Goal: Transaction & Acquisition: Obtain resource

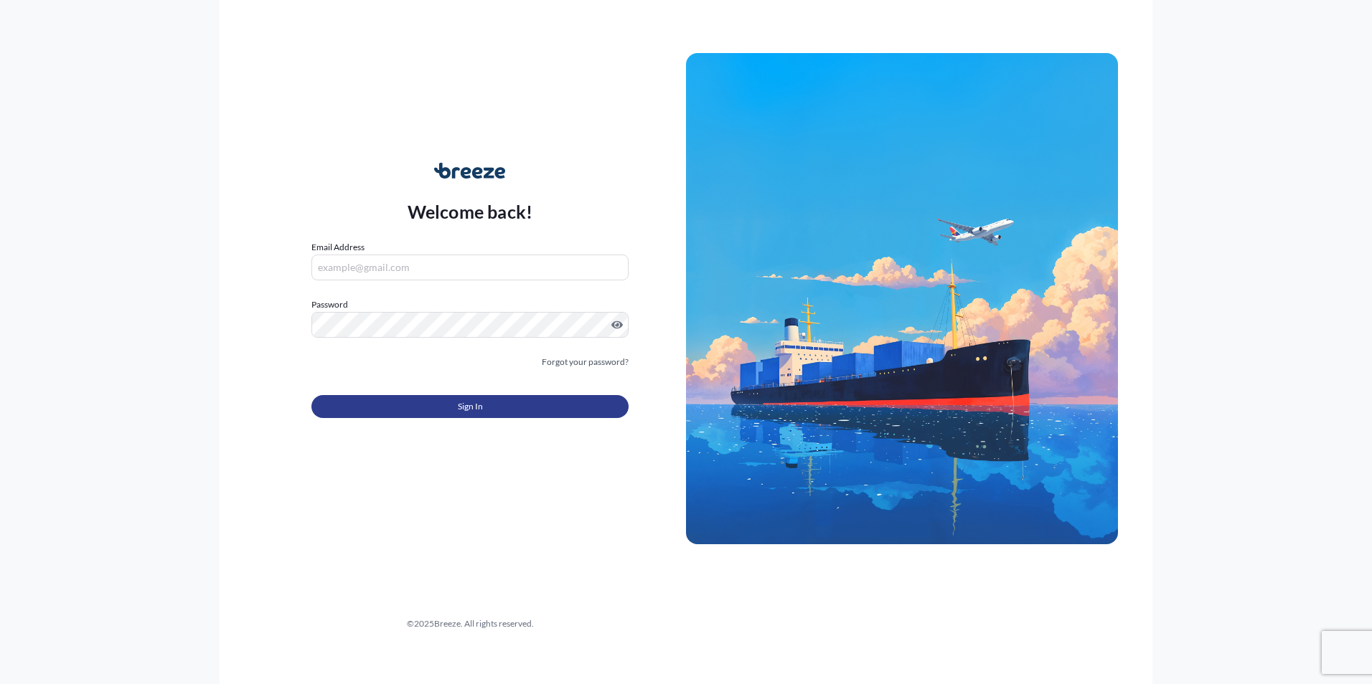
type input "[EMAIL_ADDRESS][DOMAIN_NAME]"
click at [438, 403] on button "Sign In" at bounding box center [469, 406] width 317 height 23
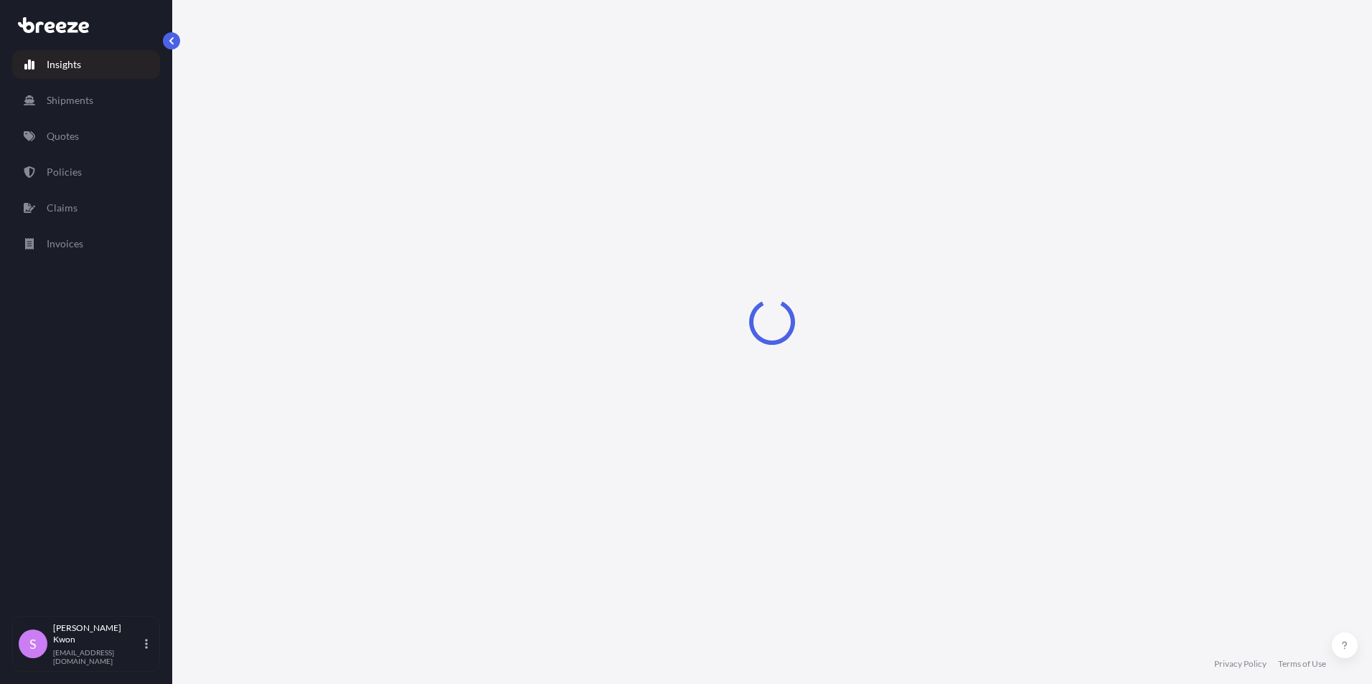
select select "2025"
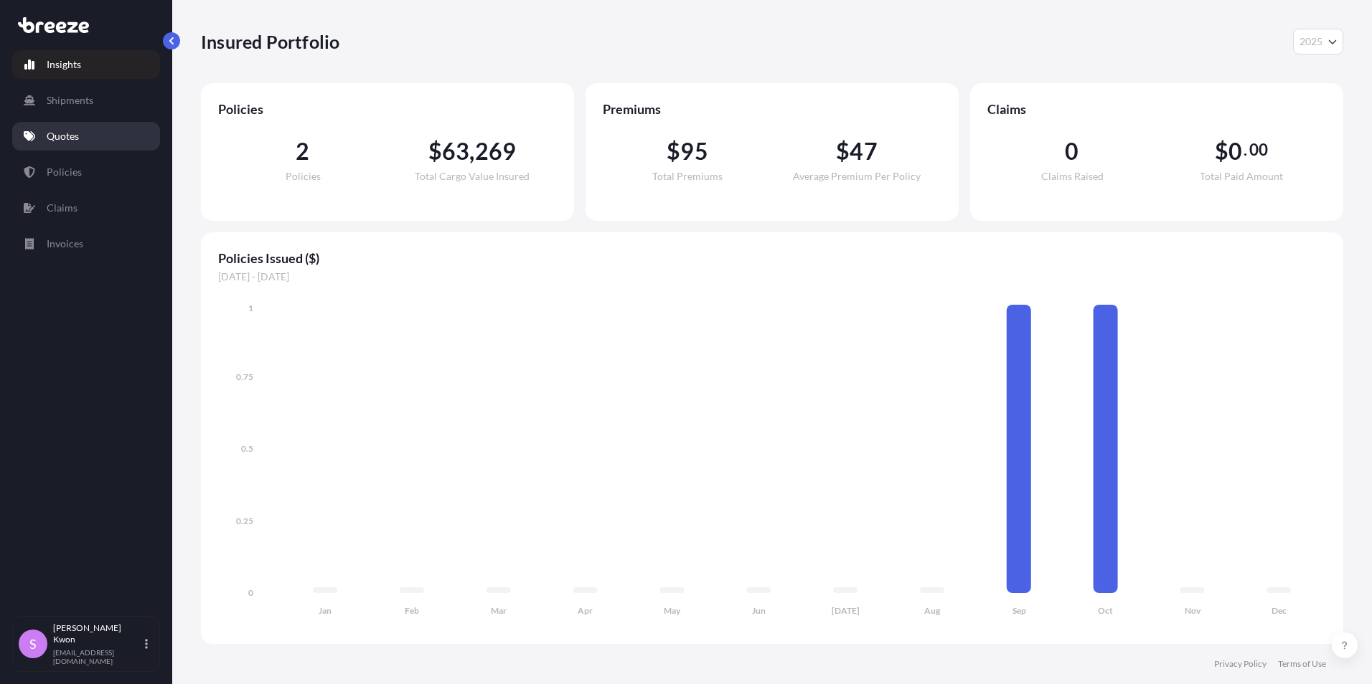
click at [70, 136] on p "Quotes" at bounding box center [63, 136] width 32 height 14
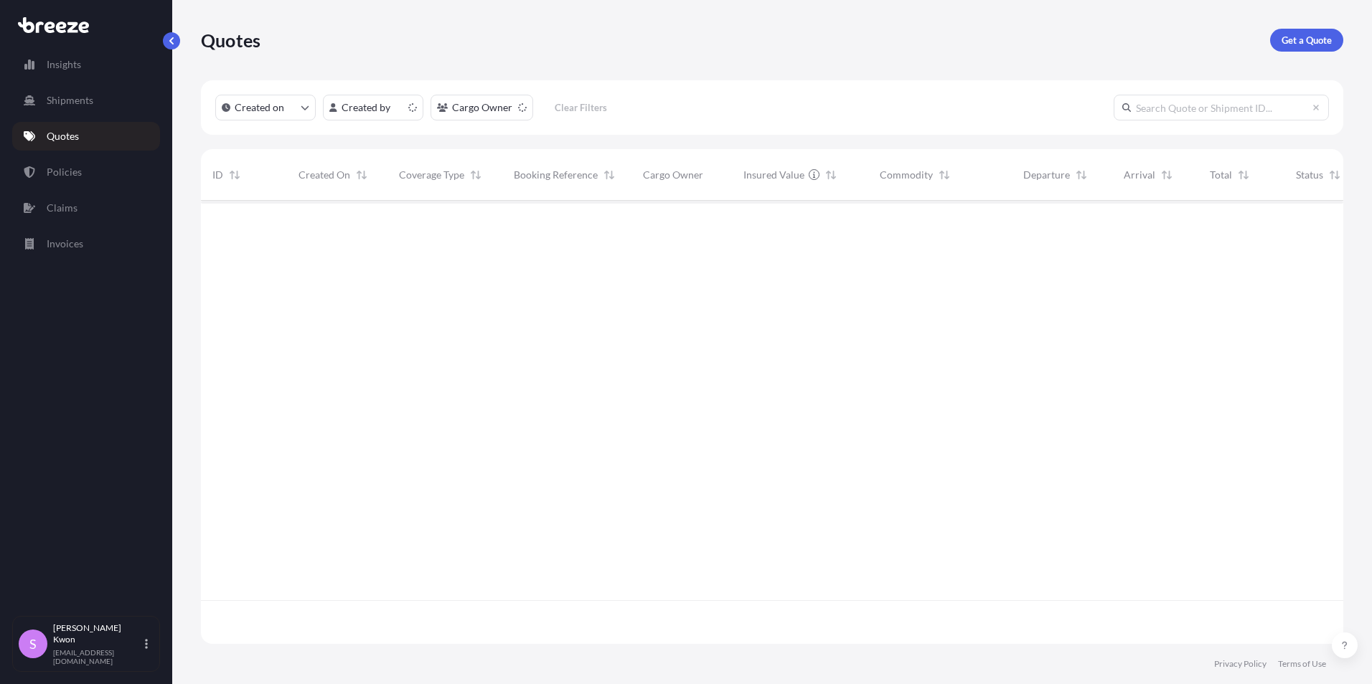
scroll to position [441, 1131]
click at [1314, 38] on p "Get a Quote" at bounding box center [1306, 40] width 50 height 14
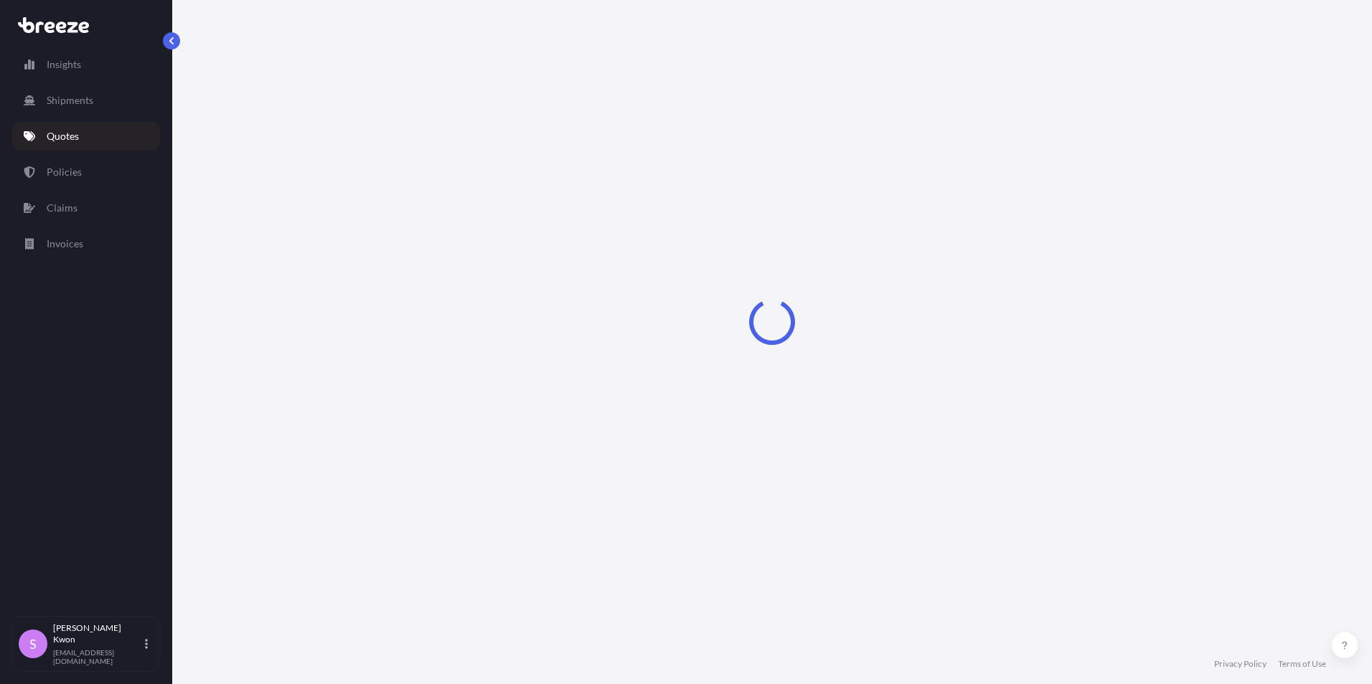
select select "Sea"
select select "1"
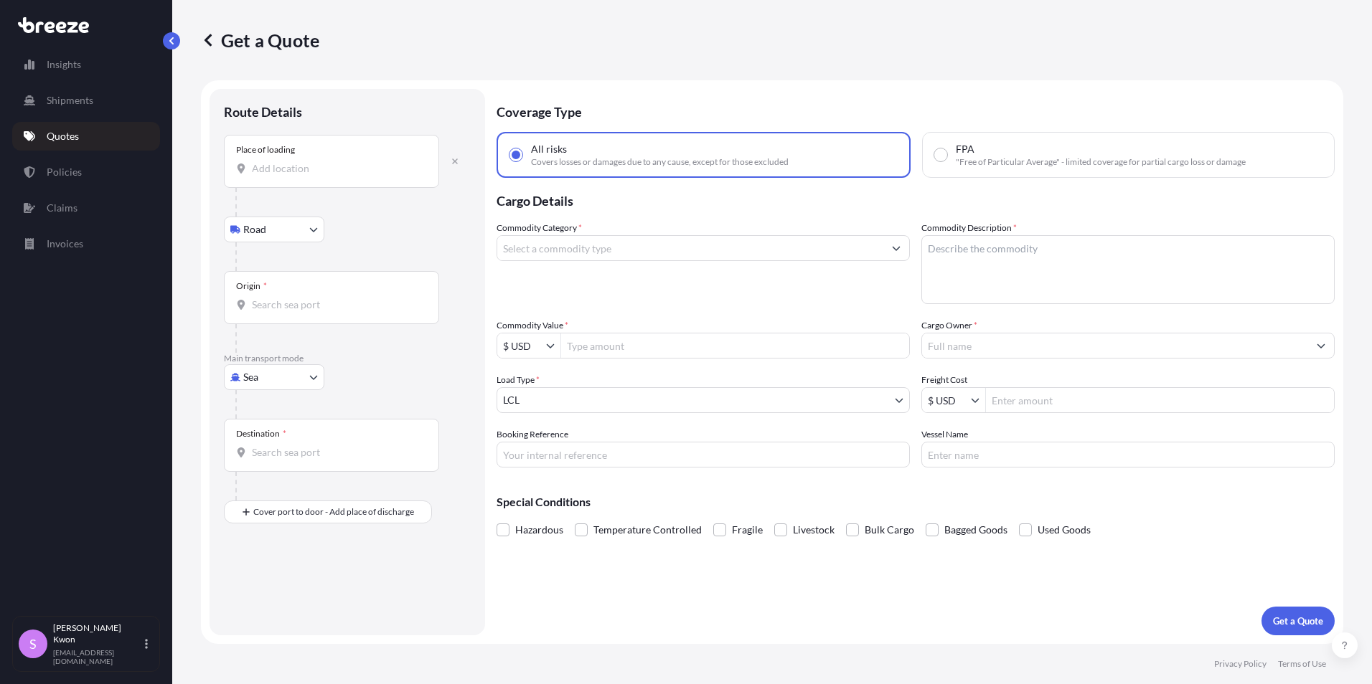
click at [291, 175] on input "Place of loading" at bounding box center [336, 168] width 169 height 14
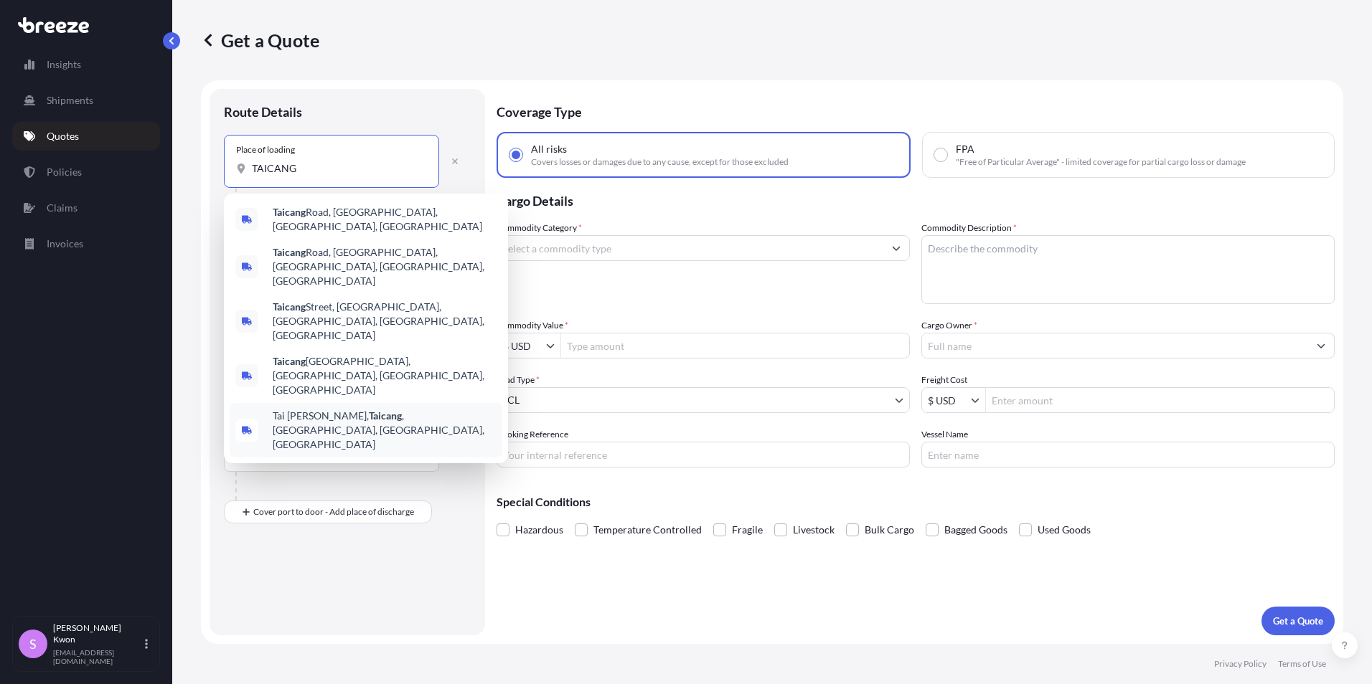
click at [457, 409] on span "[PERSON_NAME], [GEOGRAPHIC_DATA] , [GEOGRAPHIC_DATA], [GEOGRAPHIC_DATA], [GEOGR…" at bounding box center [385, 430] width 224 height 43
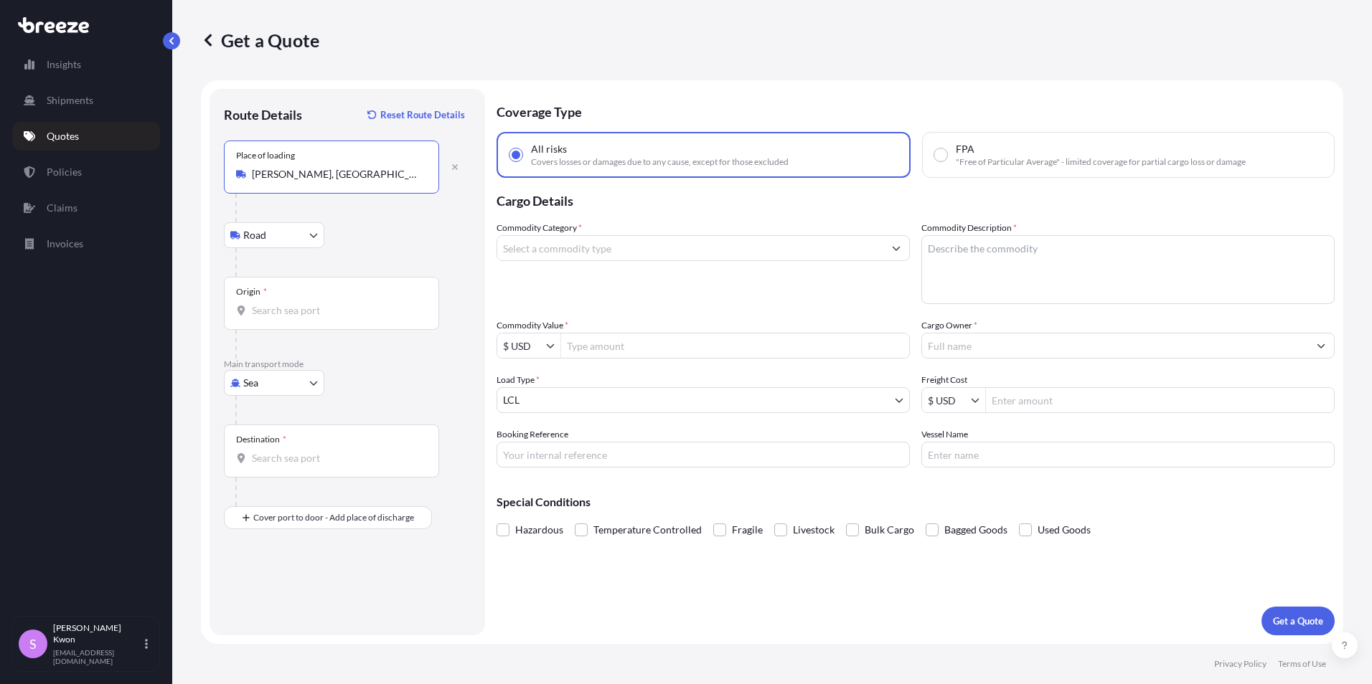
type input "[PERSON_NAME], [GEOGRAPHIC_DATA], [GEOGRAPHIC_DATA], [GEOGRAPHIC_DATA], [GEOGRA…"
click at [255, 312] on input "Origin *" at bounding box center [336, 310] width 169 height 14
type input "CNSGH - [GEOGRAPHIC_DATA], [GEOGRAPHIC_DATA]"
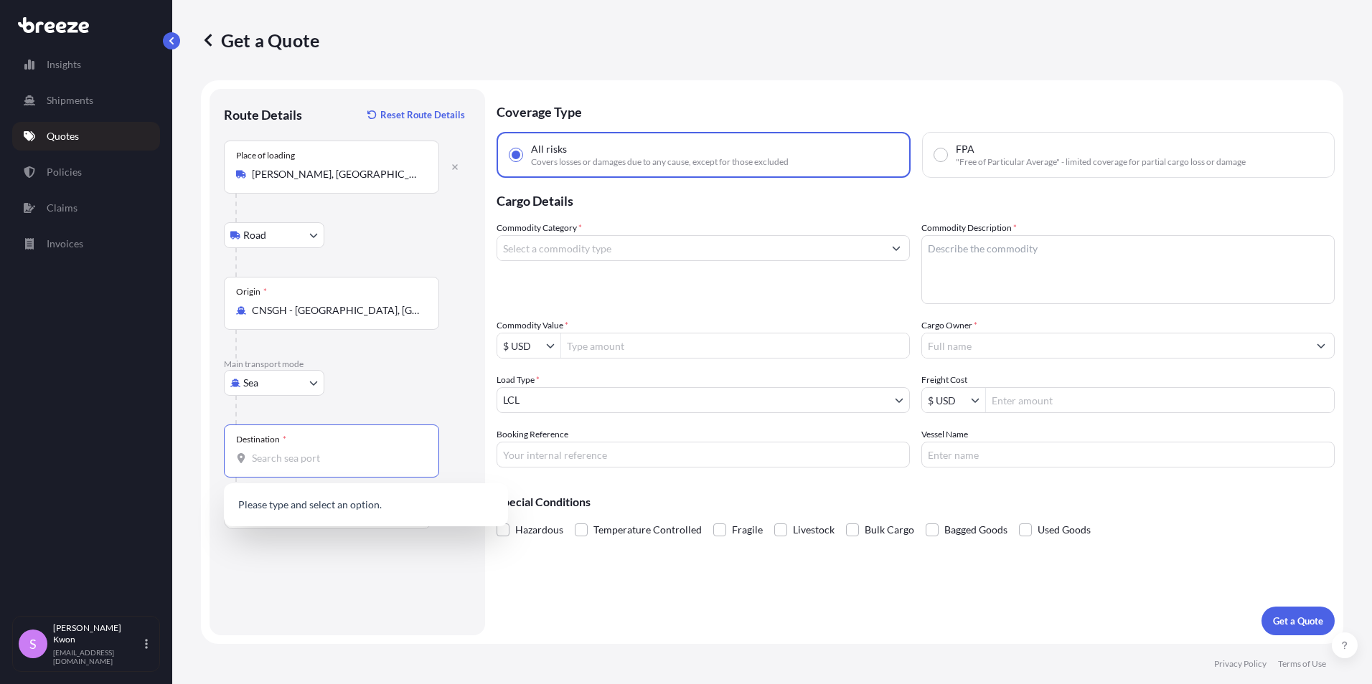
click at [282, 461] on input "Destination *" at bounding box center [336, 458] width 169 height 14
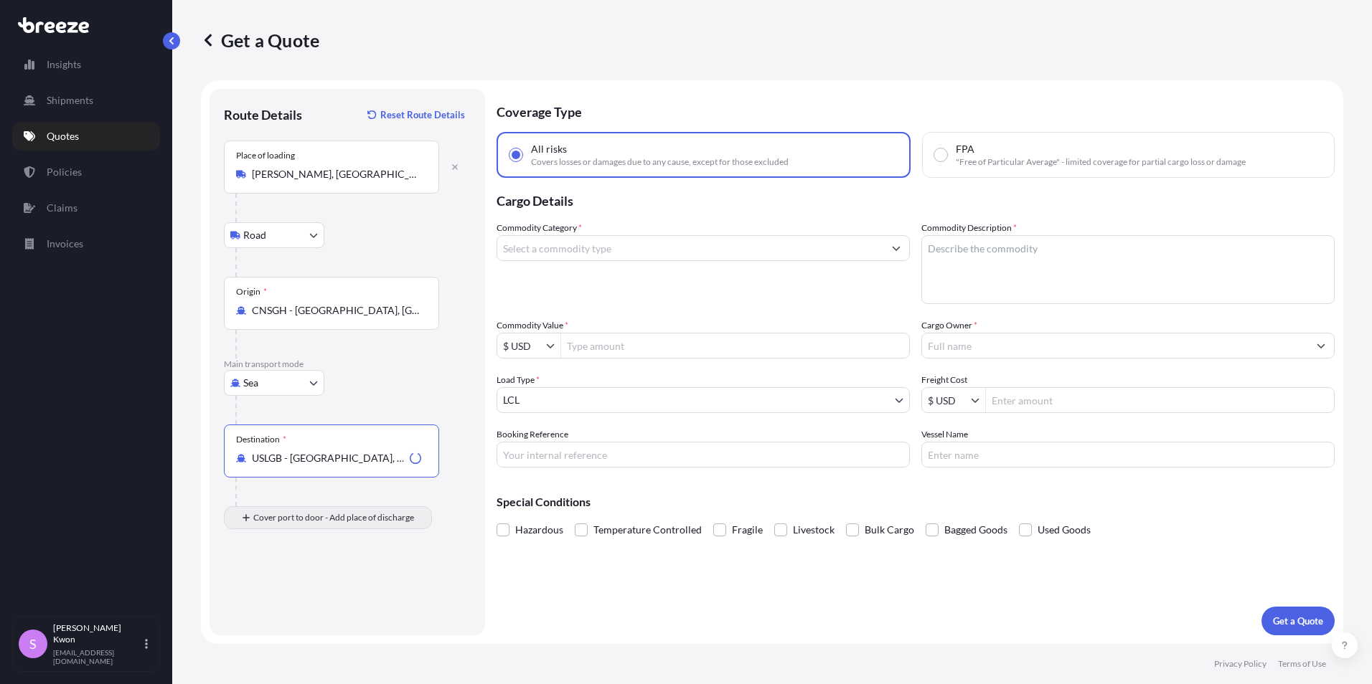
type input "USLGB - [GEOGRAPHIC_DATA], [GEOGRAPHIC_DATA]"
click at [281, 521] on body "10 options available. 0 options available. 1 option available. Insights Shipmen…" at bounding box center [686, 342] width 1372 height 684
click at [263, 583] on span "Rail" at bounding box center [259, 582] width 17 height 14
select select "Rail"
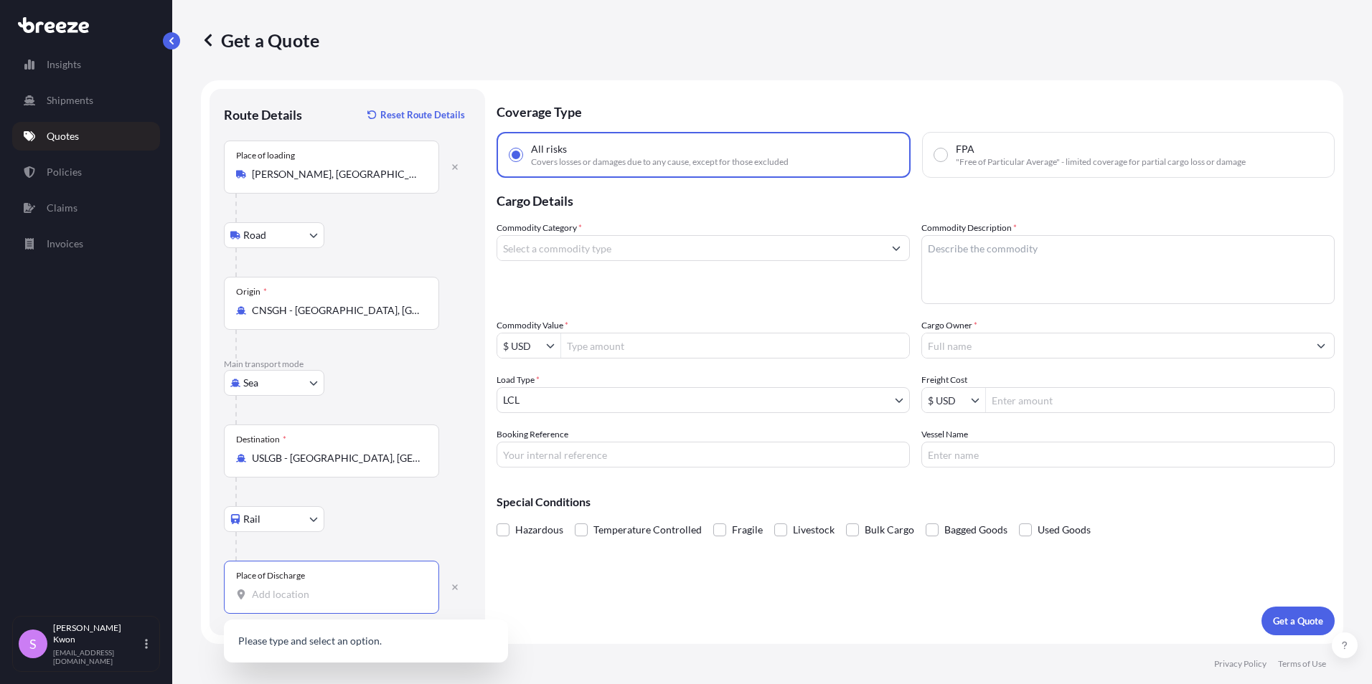
click at [293, 588] on input "Place of Discharge" at bounding box center [336, 595] width 169 height 14
type input "[US_STATE][GEOGRAPHIC_DATA],"
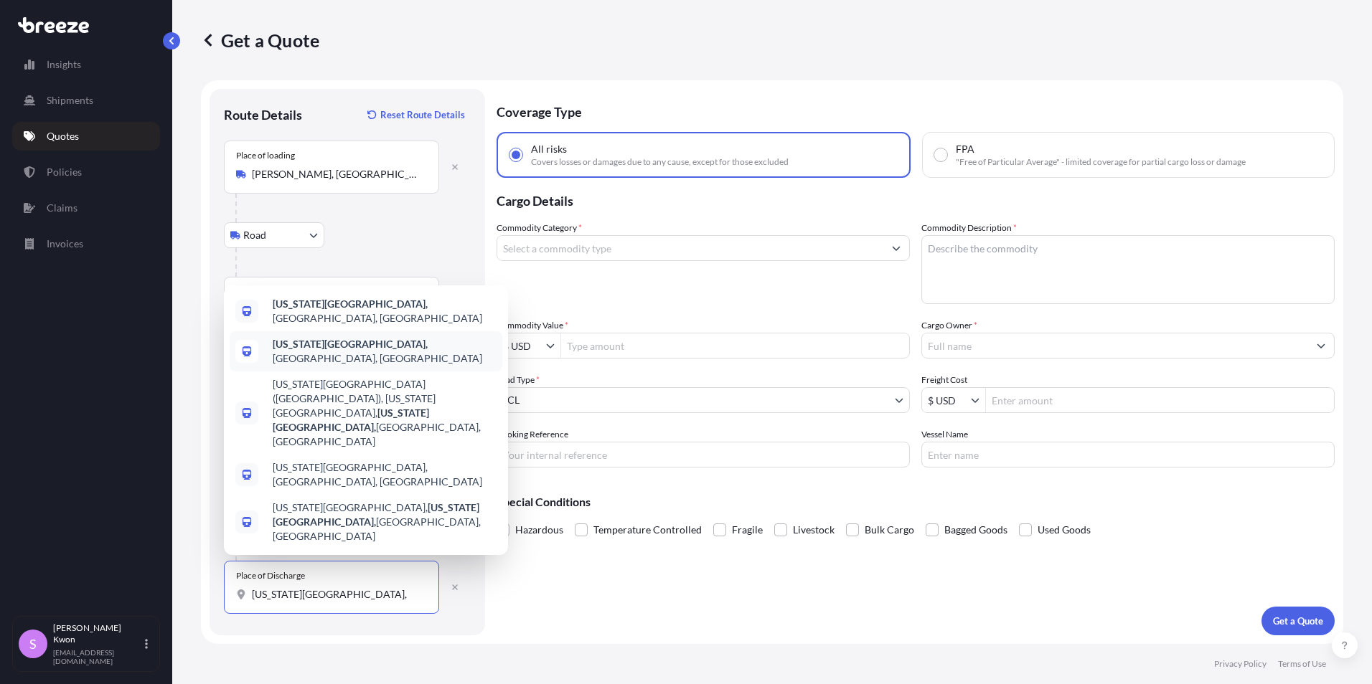
click at [325, 350] on b "[US_STATE][GEOGRAPHIC_DATA]," at bounding box center [350, 344] width 155 height 12
select select "Road"
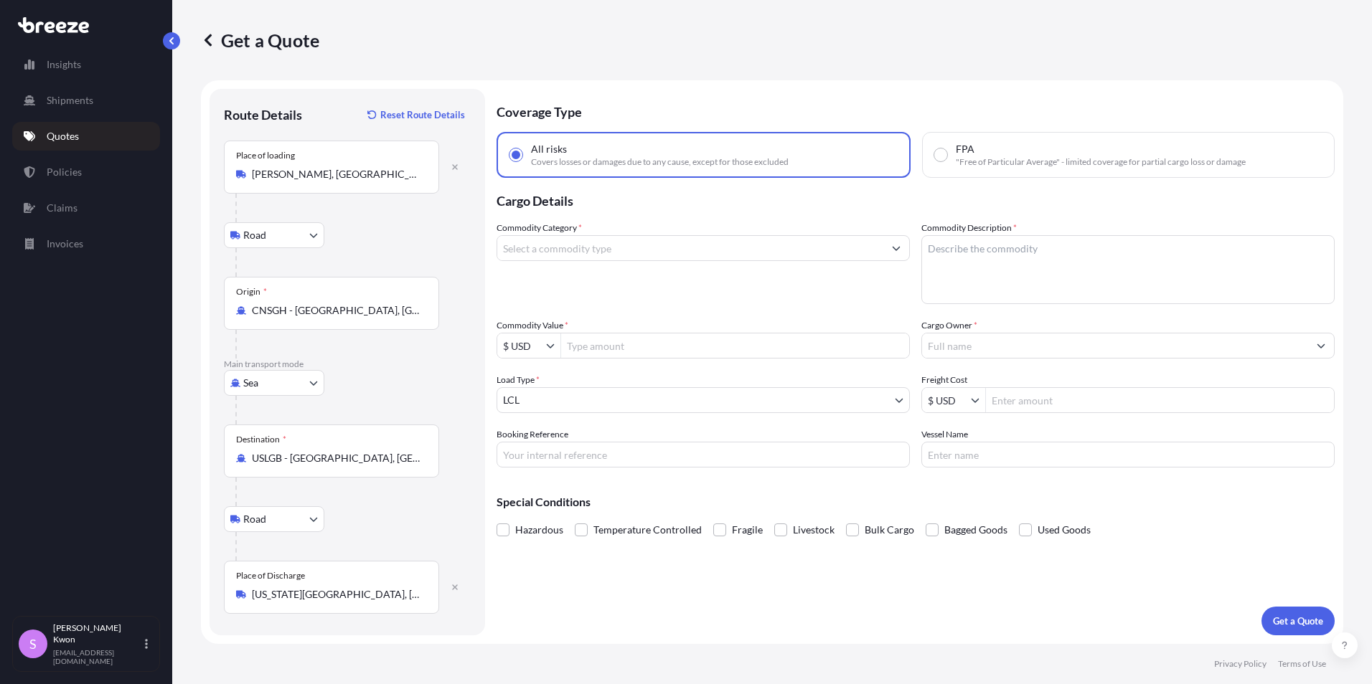
type input "U.S. 73, [US_STATE][GEOGRAPHIC_DATA], [GEOGRAPHIC_DATA], [GEOGRAPHIC_DATA]"
click at [269, 523] on body "5 options available. Insights Shipments Quotes Policies Claims Invoices S [PERS…" at bounding box center [686, 342] width 1372 height 684
click at [255, 576] on span "Rail" at bounding box center [259, 582] width 17 height 14
select select "Rail"
click at [395, 523] on div "Rail Road Rail" at bounding box center [347, 520] width 247 height 26
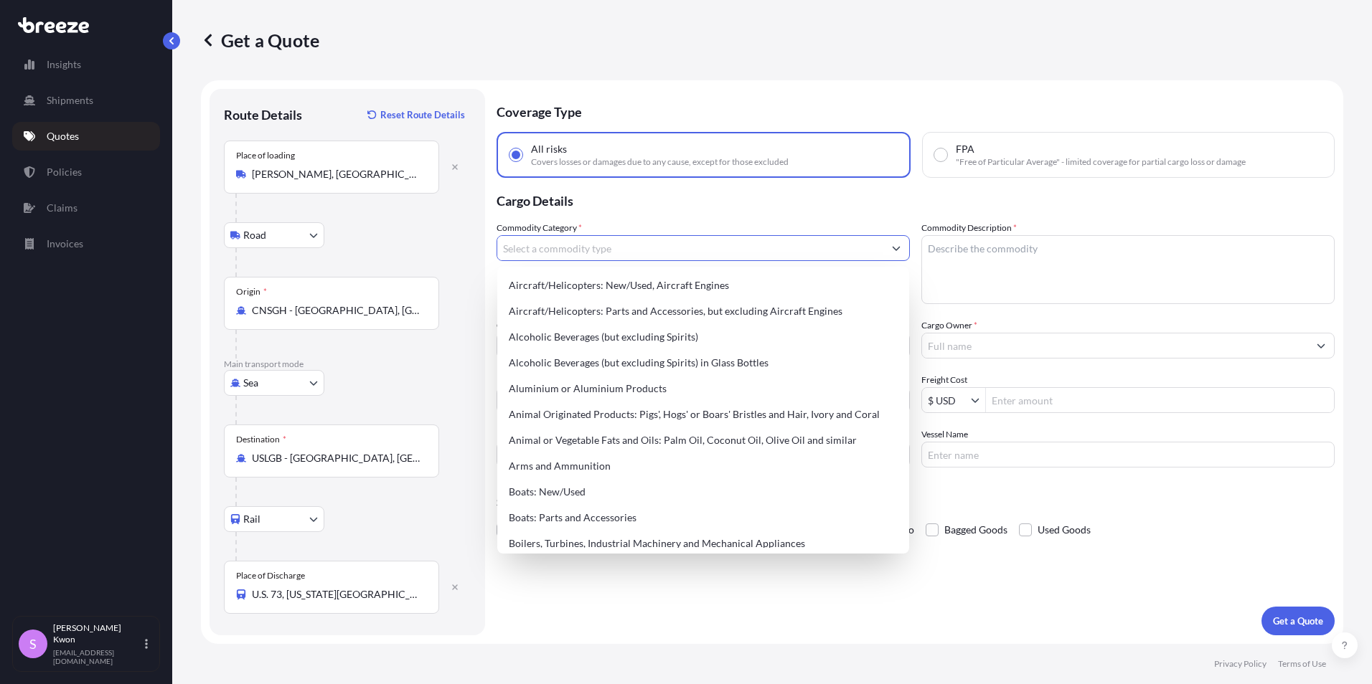
click at [605, 247] on input "Commodity Category *" at bounding box center [690, 248] width 386 height 26
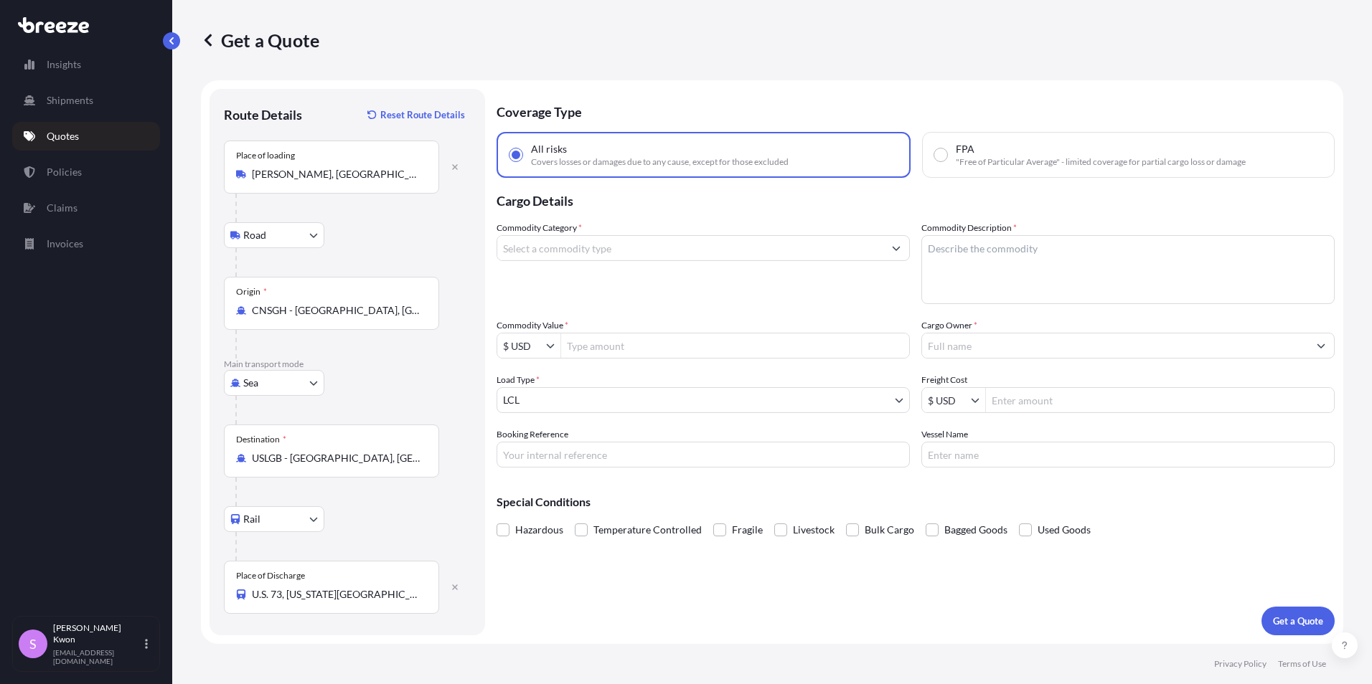
click at [575, 250] on input "Commodity Category *" at bounding box center [690, 248] width 386 height 26
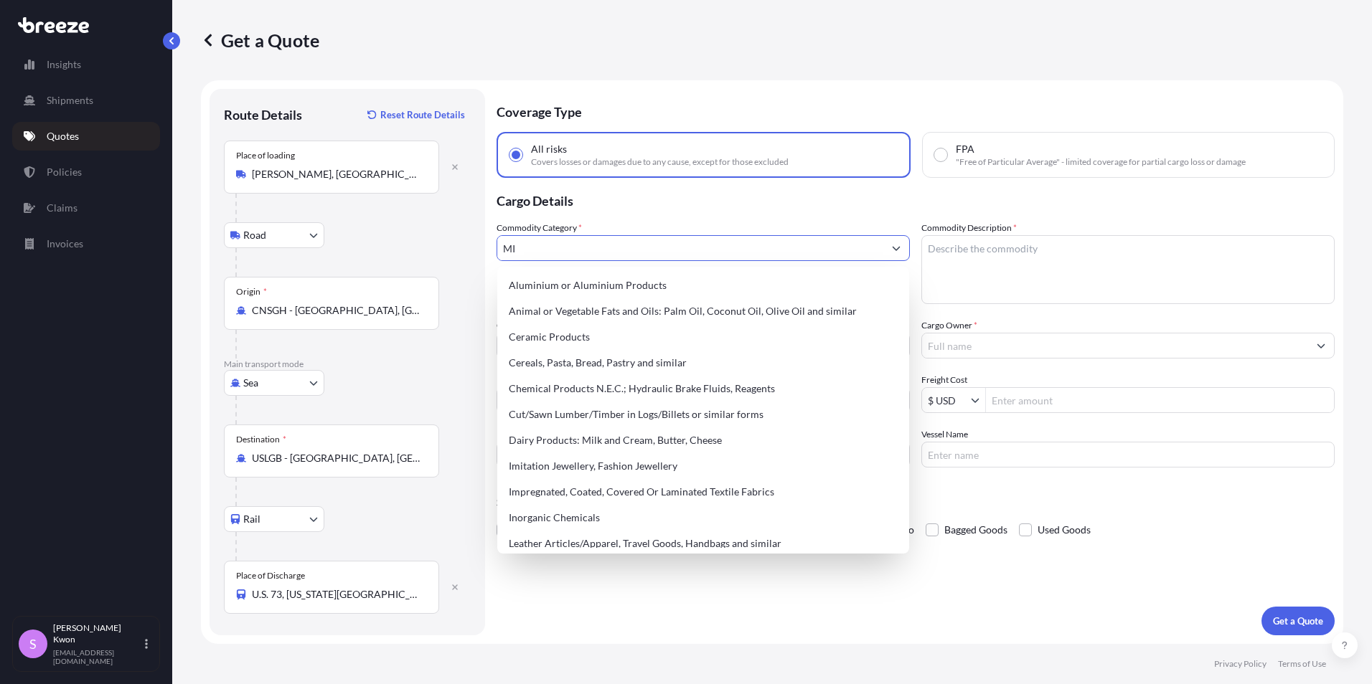
type input "M"
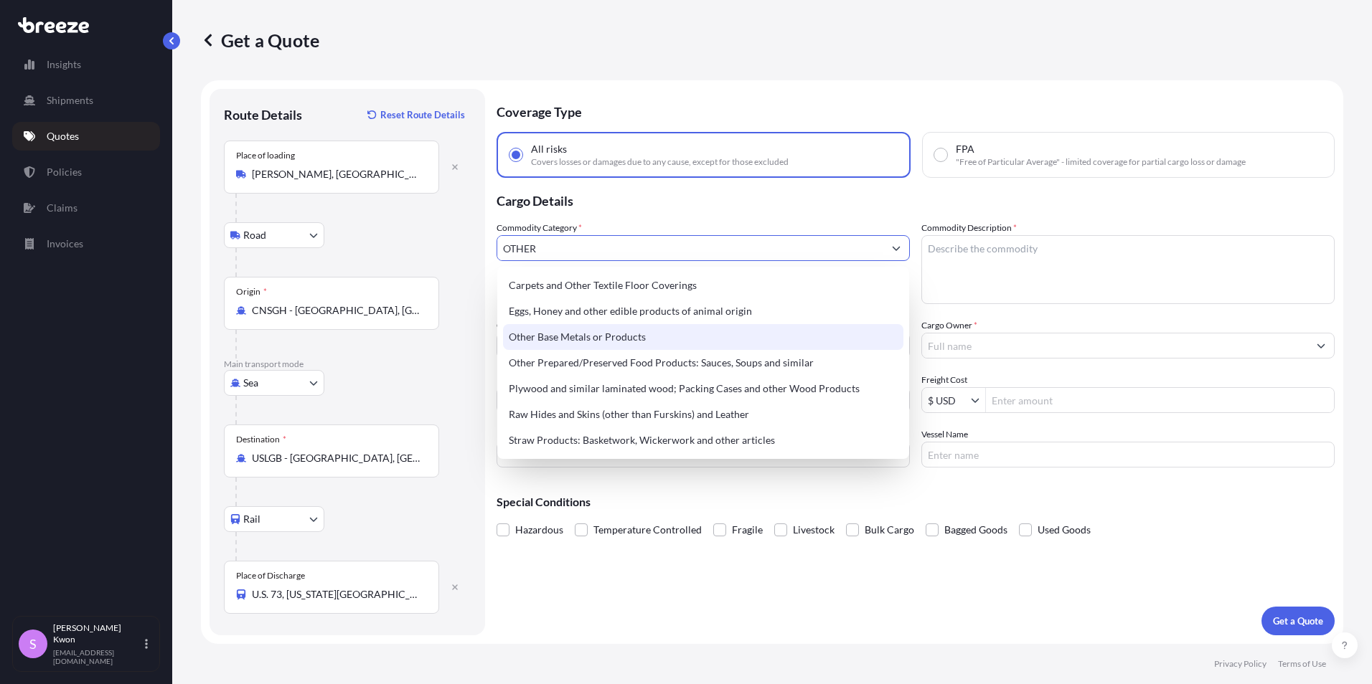
click at [587, 336] on div "Other Base Metals or Products" at bounding box center [703, 337] width 400 height 26
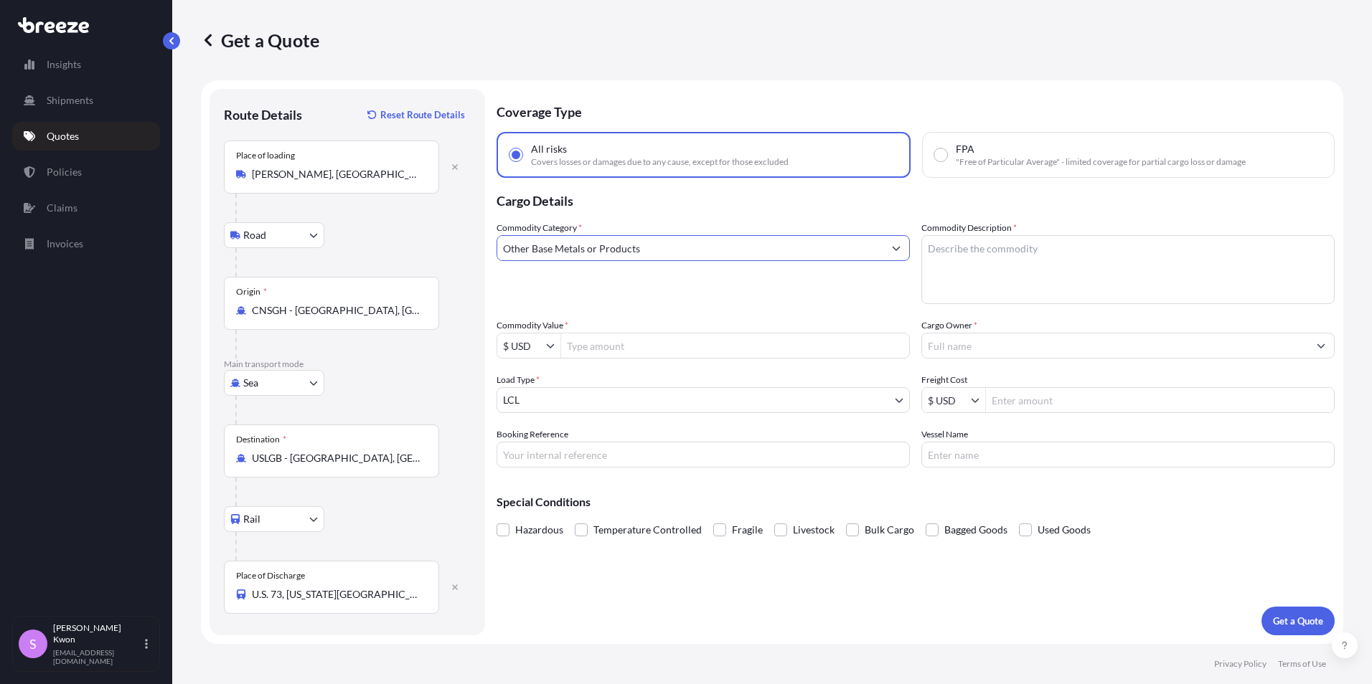
type input "Other Base Metals or Products"
click at [966, 252] on textarea "Commodity Description *" at bounding box center [1127, 269] width 413 height 69
type textarea "SQUARE BOLT WITH NUT AND [PERSON_NAME] PIN"
click at [606, 354] on input "Commodity Value *" at bounding box center [735, 346] width 348 height 26
type input "56,738.45"
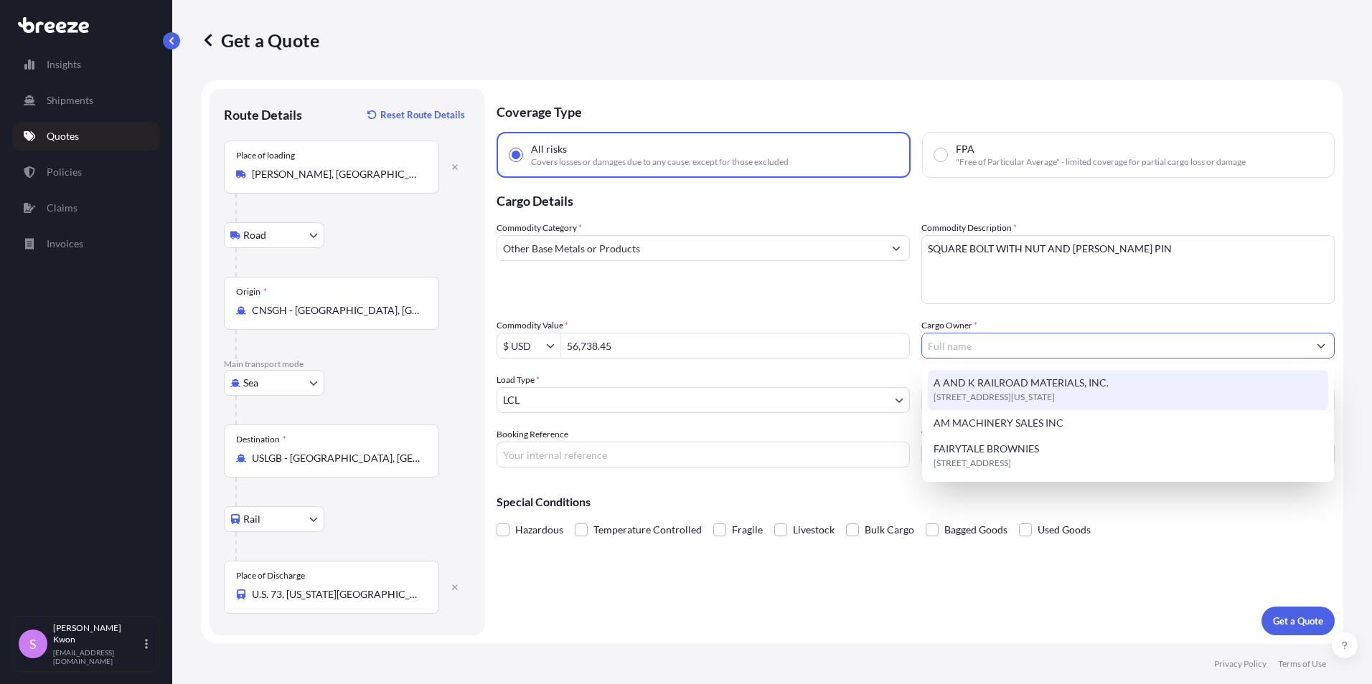
click at [1033, 382] on span "A AND K RAILROAD MATERIALS, INC." at bounding box center [1020, 383] width 175 height 14
type input "A AND K RAILROAD MATERIALS, INC."
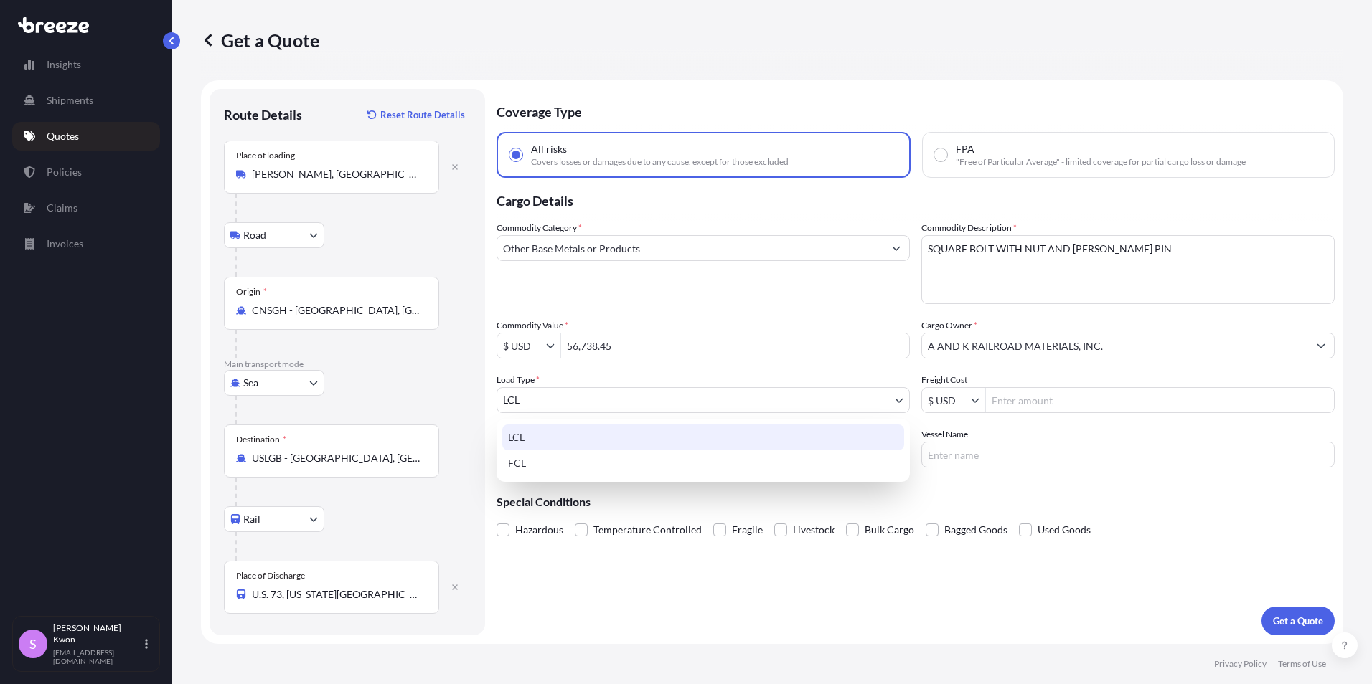
click at [590, 407] on body "Insights Shipments Quotes Policies Claims Invoices S [PERSON_NAME] [EMAIL_ADDRE…" at bounding box center [686, 342] width 1372 height 684
click at [588, 459] on div "FCL" at bounding box center [703, 464] width 402 height 26
select select "2"
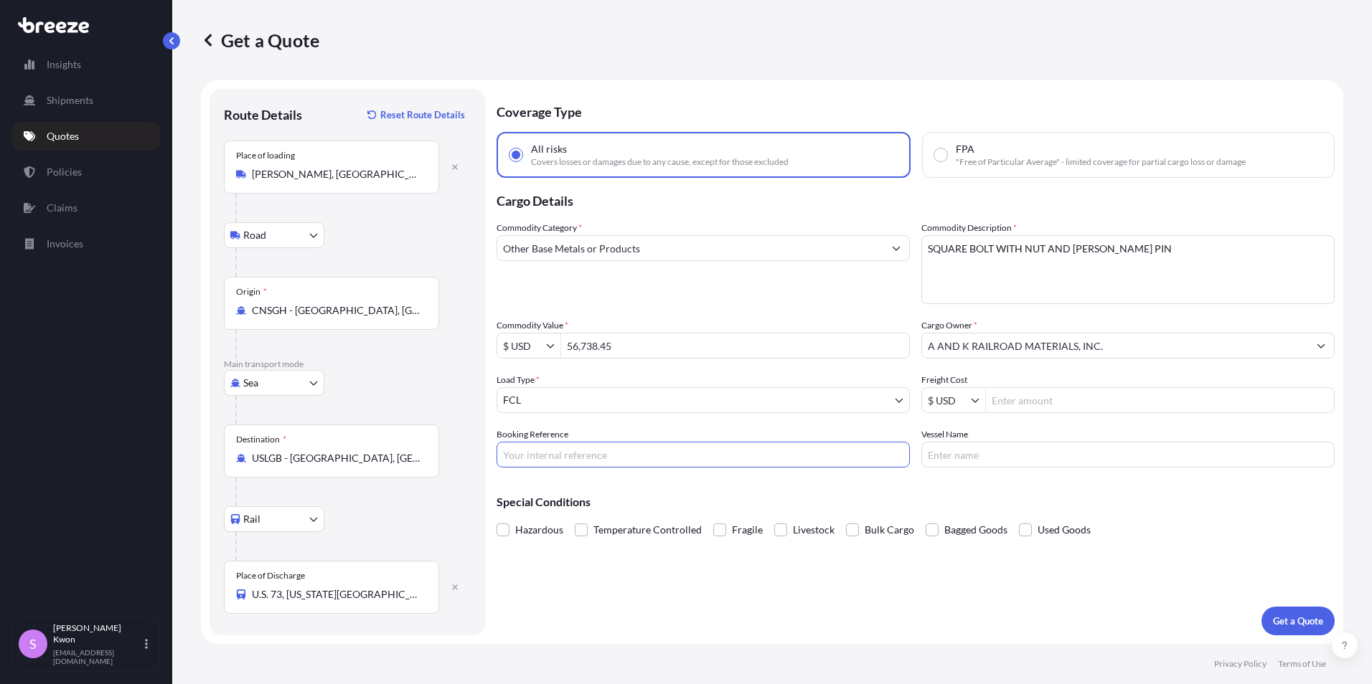
click at [646, 454] on input "Booking Reference" at bounding box center [702, 455] width 413 height 26
click at [591, 448] on input "25-OFI0193139" at bounding box center [702, 455] width 413 height 26
type input "25-OFI0193191"
click at [1314, 629] on button "Get a Quote" at bounding box center [1297, 621] width 73 height 29
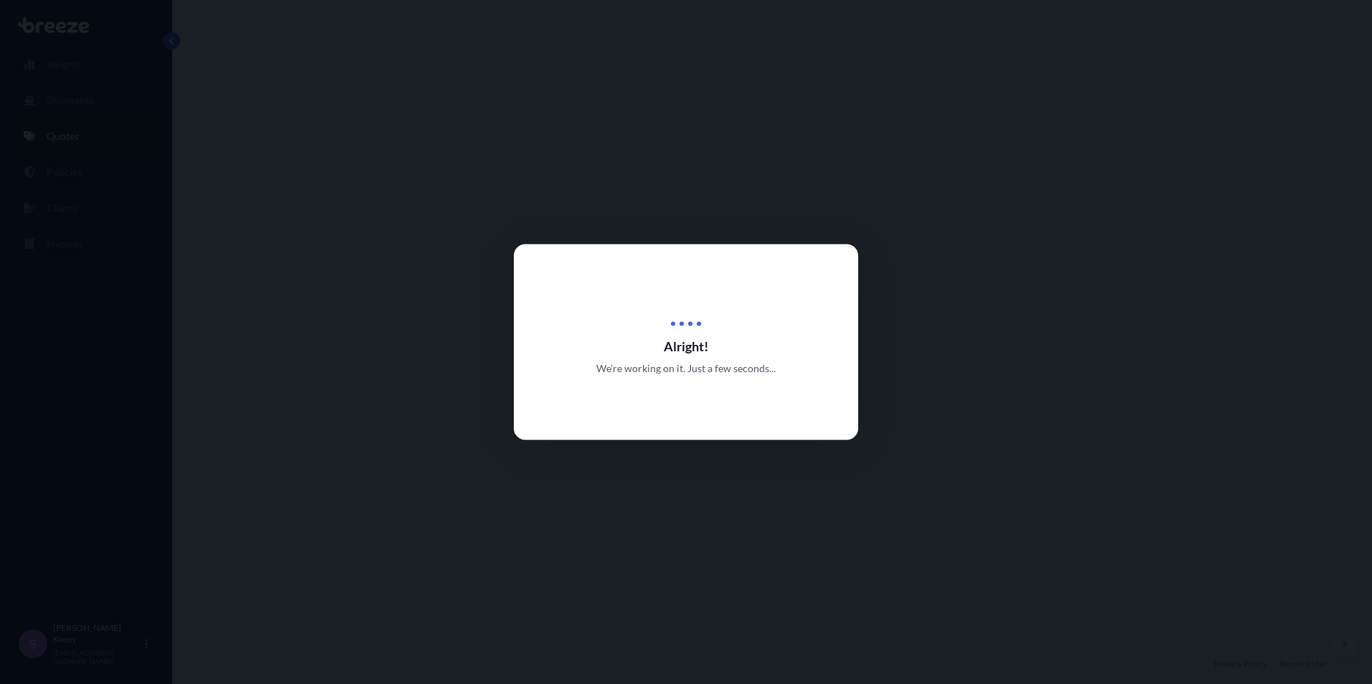
select select "Road"
select select "Sea"
select select "Rail"
select select "2"
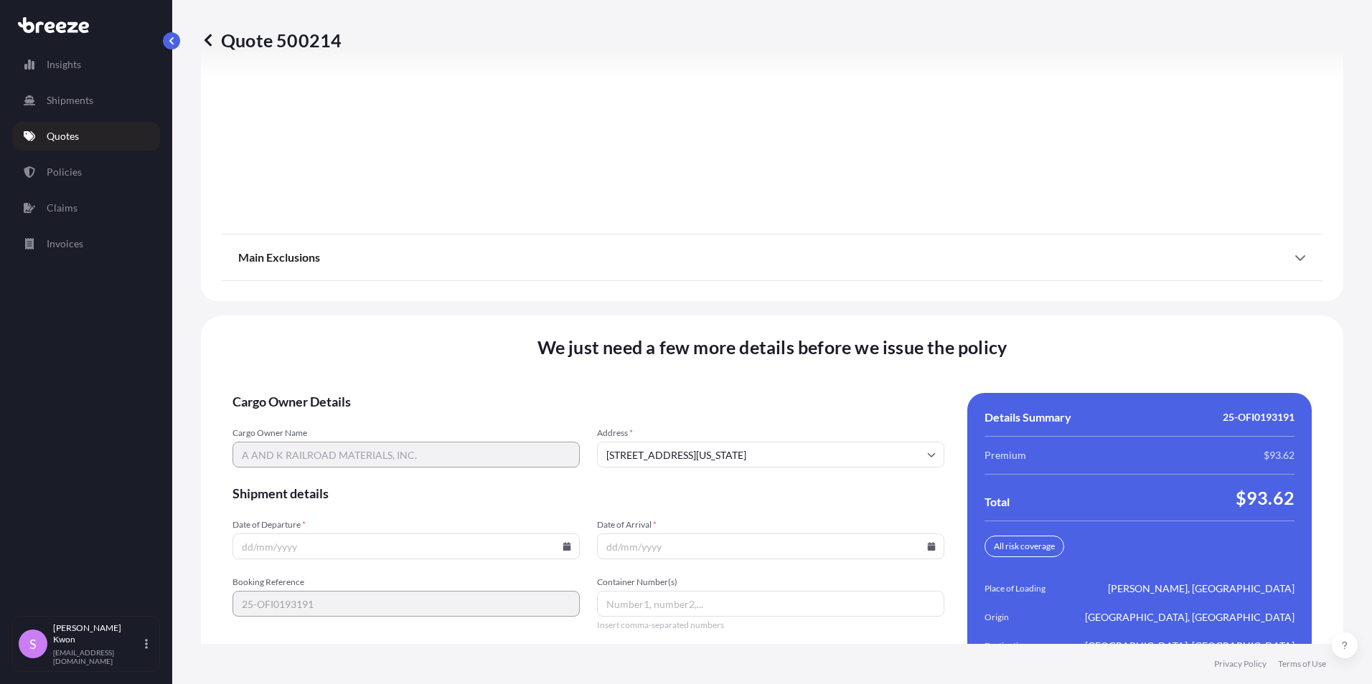
scroll to position [1940, 0]
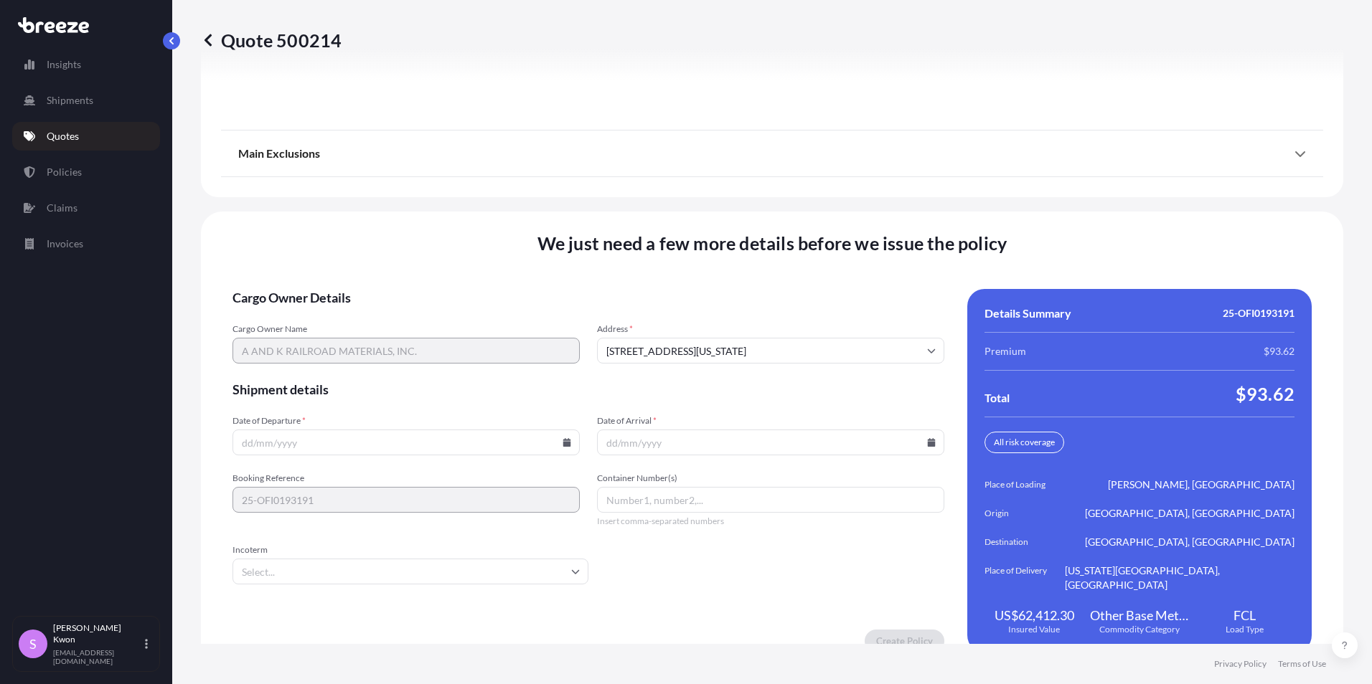
click at [562, 438] on icon at bounding box center [566, 442] width 9 height 9
click at [502, 188] on icon at bounding box center [503, 187] width 4 height 8
click at [372, 248] on button "1" at bounding box center [370, 246] width 23 height 23
type input "[DATE]"
click at [676, 430] on input "Date of Arrival *" at bounding box center [770, 443] width 347 height 26
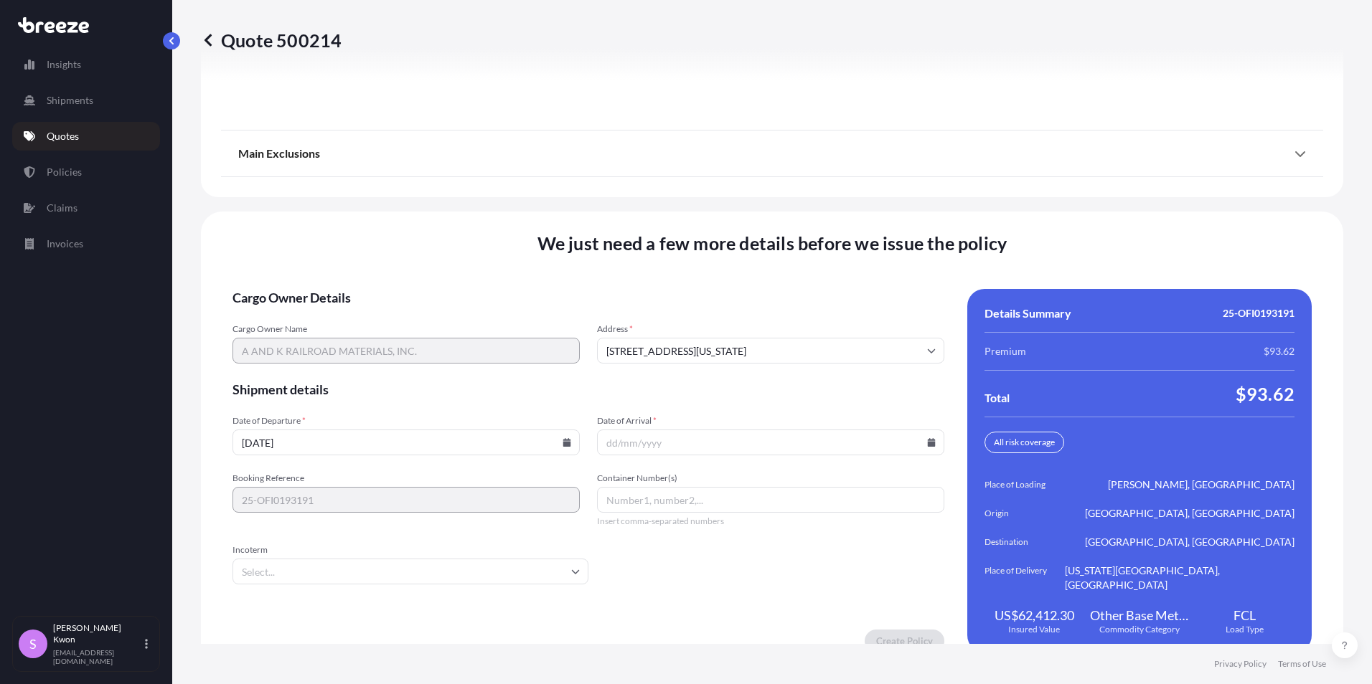
click at [928, 438] on icon at bounding box center [932, 442] width 8 height 9
drag, startPoint x: 863, startPoint y: 185, endPoint x: 822, endPoint y: 217, distance: 52.7
click at [863, 187] on icon at bounding box center [863, 186] width 6 height 9
click at [667, 329] on button "20" at bounding box center [665, 327] width 23 height 23
type input "[DATE]"
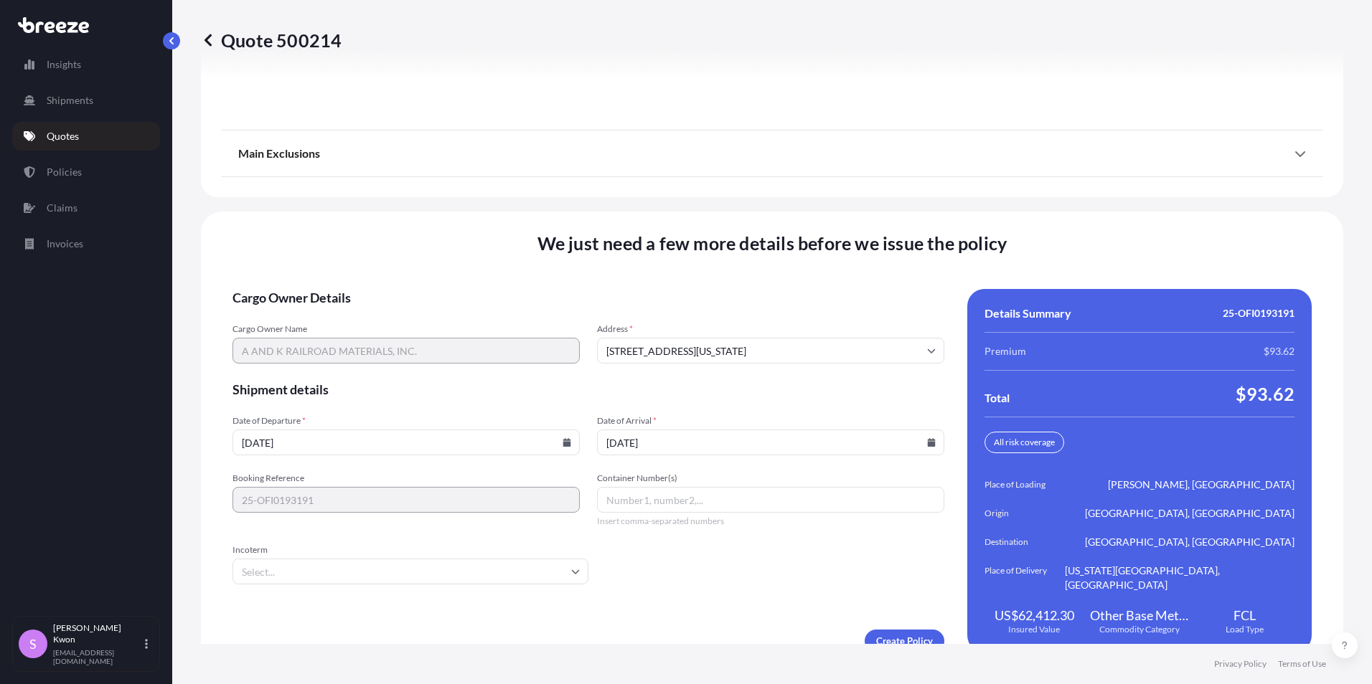
click at [651, 487] on input "Container Number(s)" at bounding box center [770, 500] width 347 height 26
paste input "BEAU2637000"
click at [730, 487] on input "BEAU2637000" at bounding box center [770, 500] width 347 height 26
paste input "SEGU2807243"
type input "BEAU2637000 SEGU2807243"
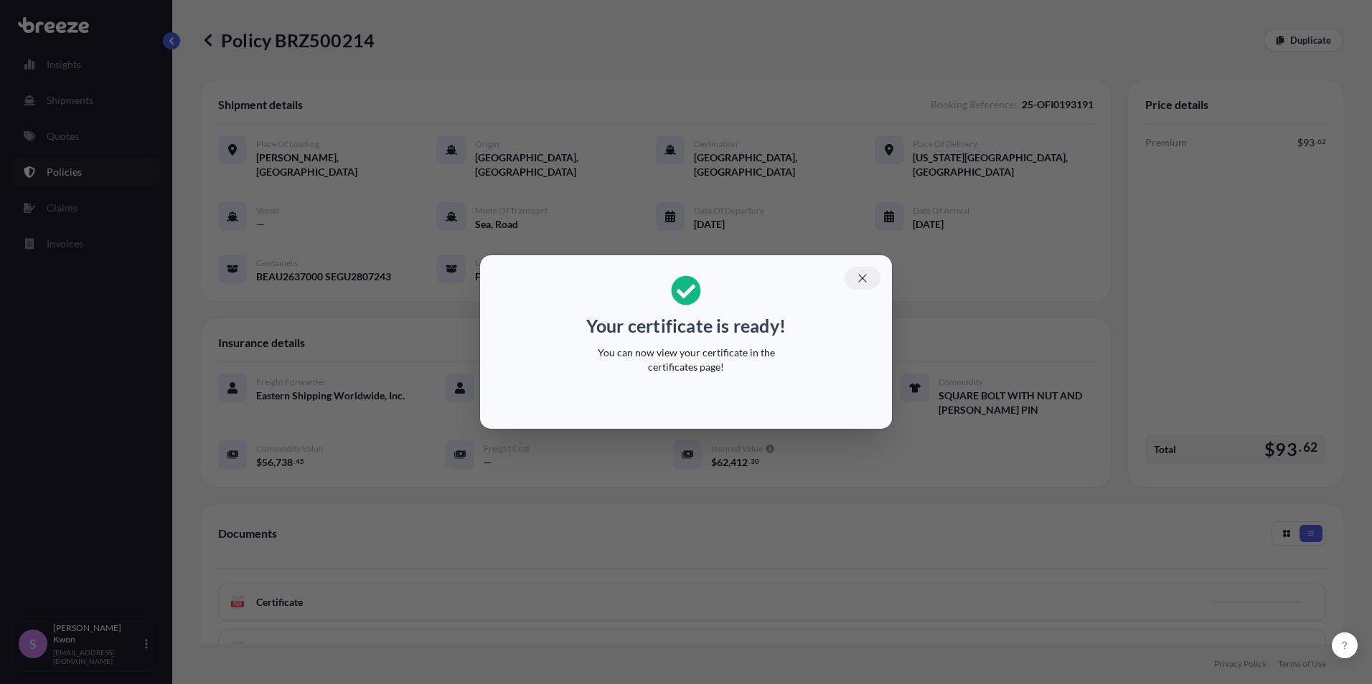
click at [860, 276] on icon "button" at bounding box center [862, 278] width 8 height 8
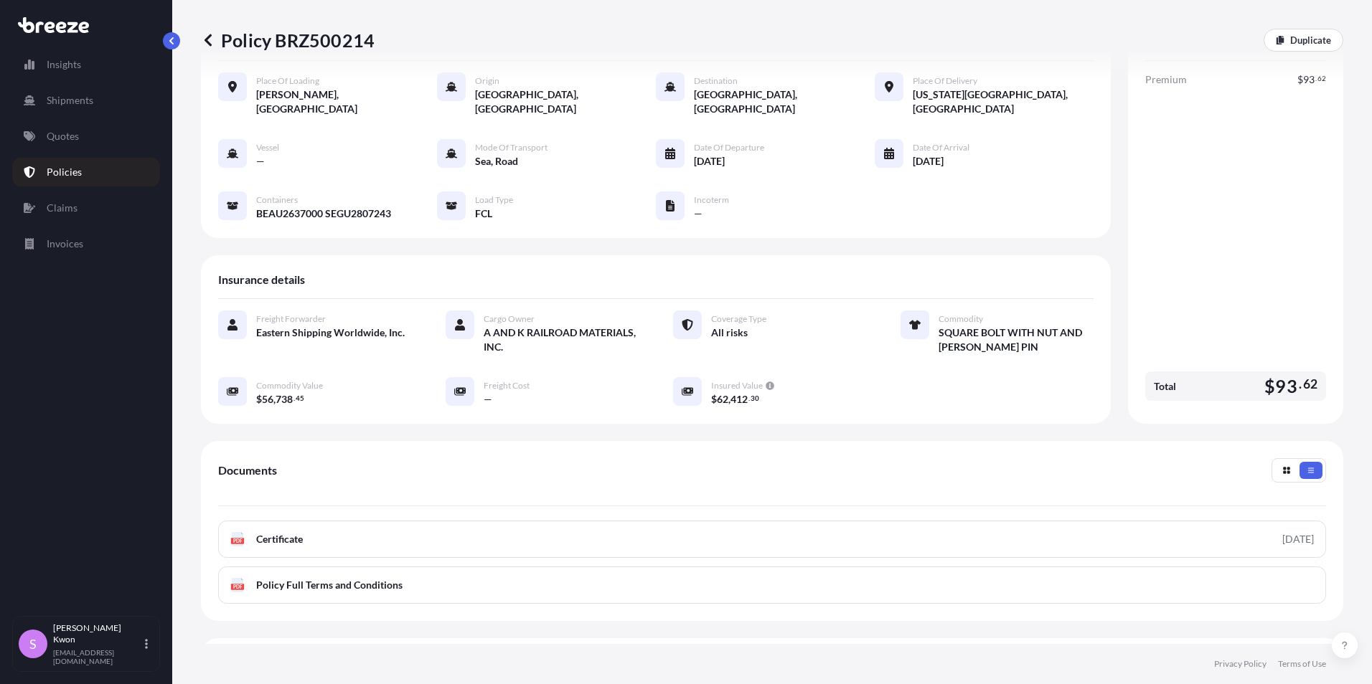
scroll to position [179, 0]
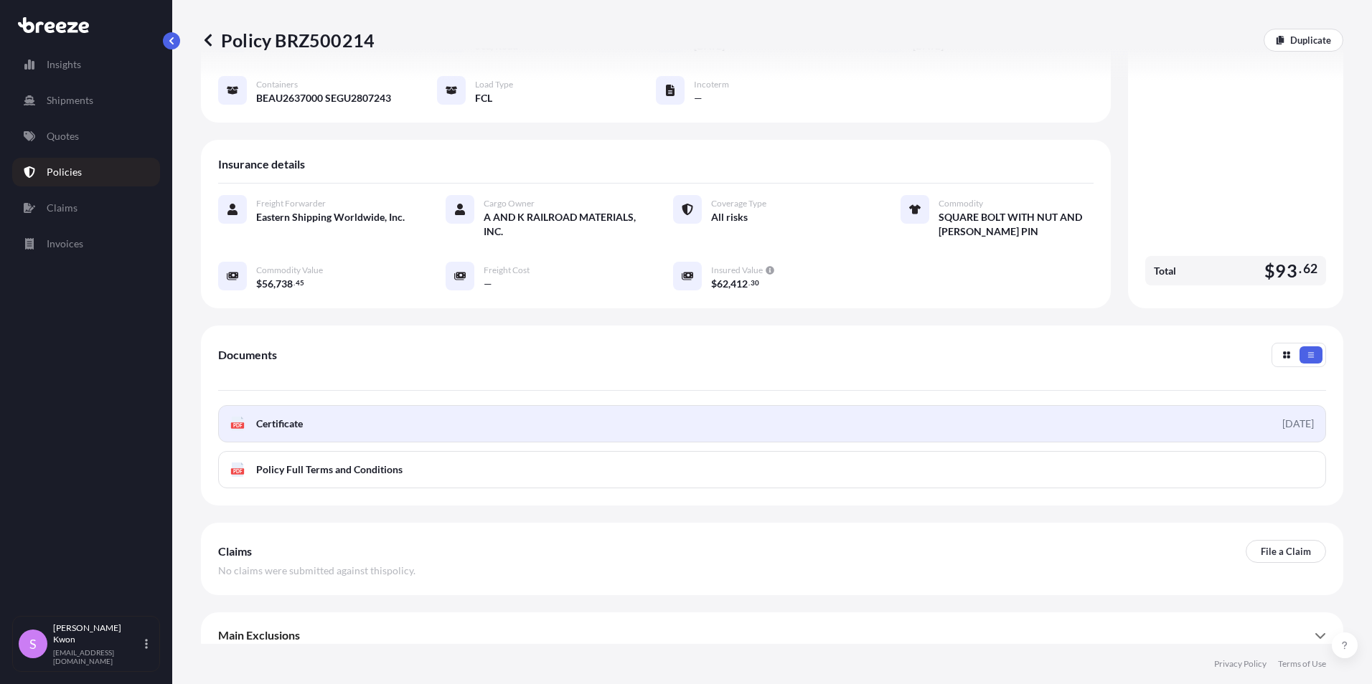
click at [1040, 420] on link "PDF Certificate [DATE]" at bounding box center [772, 423] width 1108 height 37
